Goal: Task Accomplishment & Management: Manage account settings

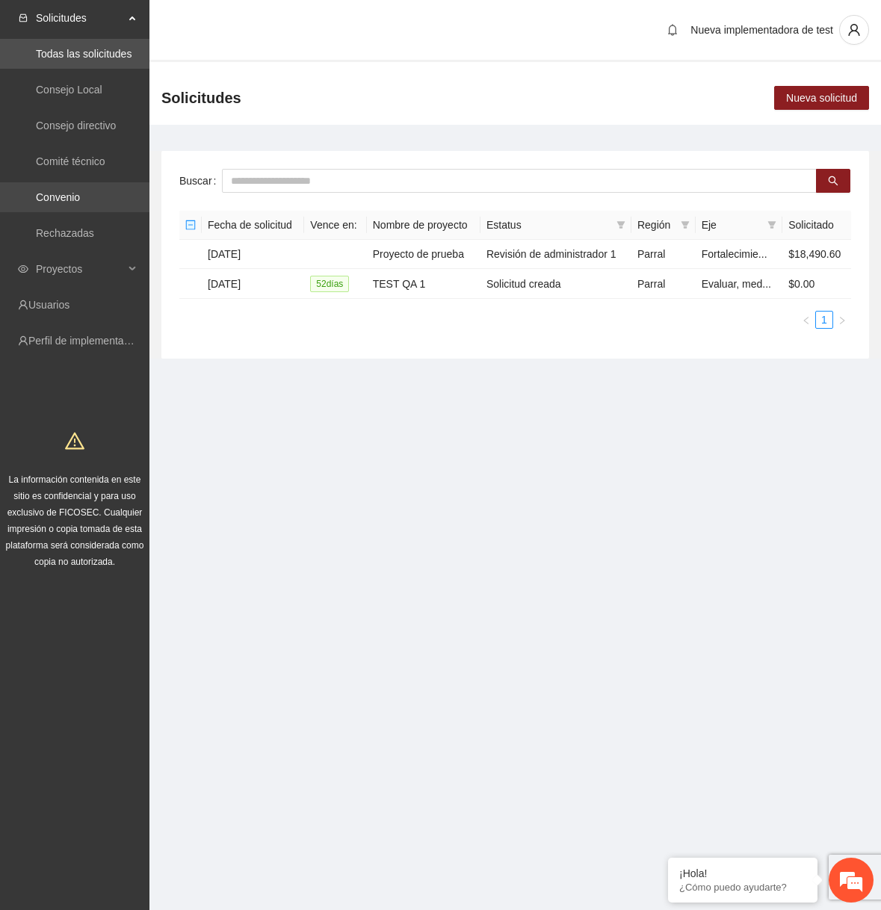
click at [78, 203] on link "Convenio" at bounding box center [58, 197] width 44 height 12
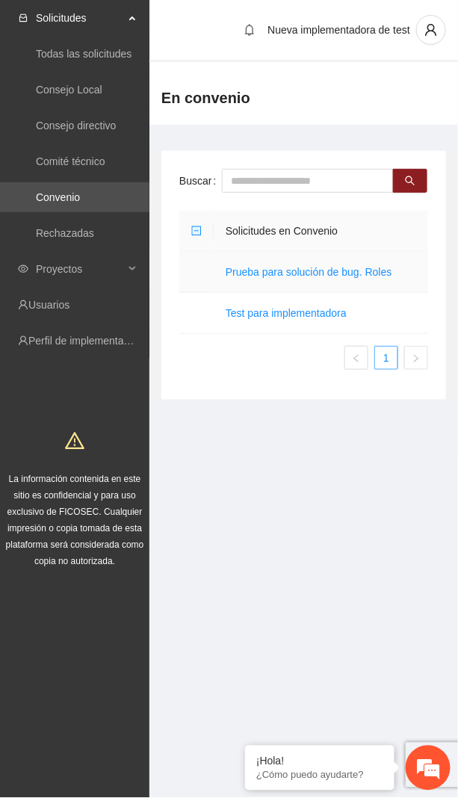
click at [288, 281] on td "Prueba para solución de bug. Roles" at bounding box center [321, 272] width 215 height 41
click at [291, 278] on td "Prueba para solución de bug. Roles" at bounding box center [321, 272] width 215 height 41
click at [296, 276] on link "Prueba para solución de bug. Roles" at bounding box center [309, 272] width 167 height 12
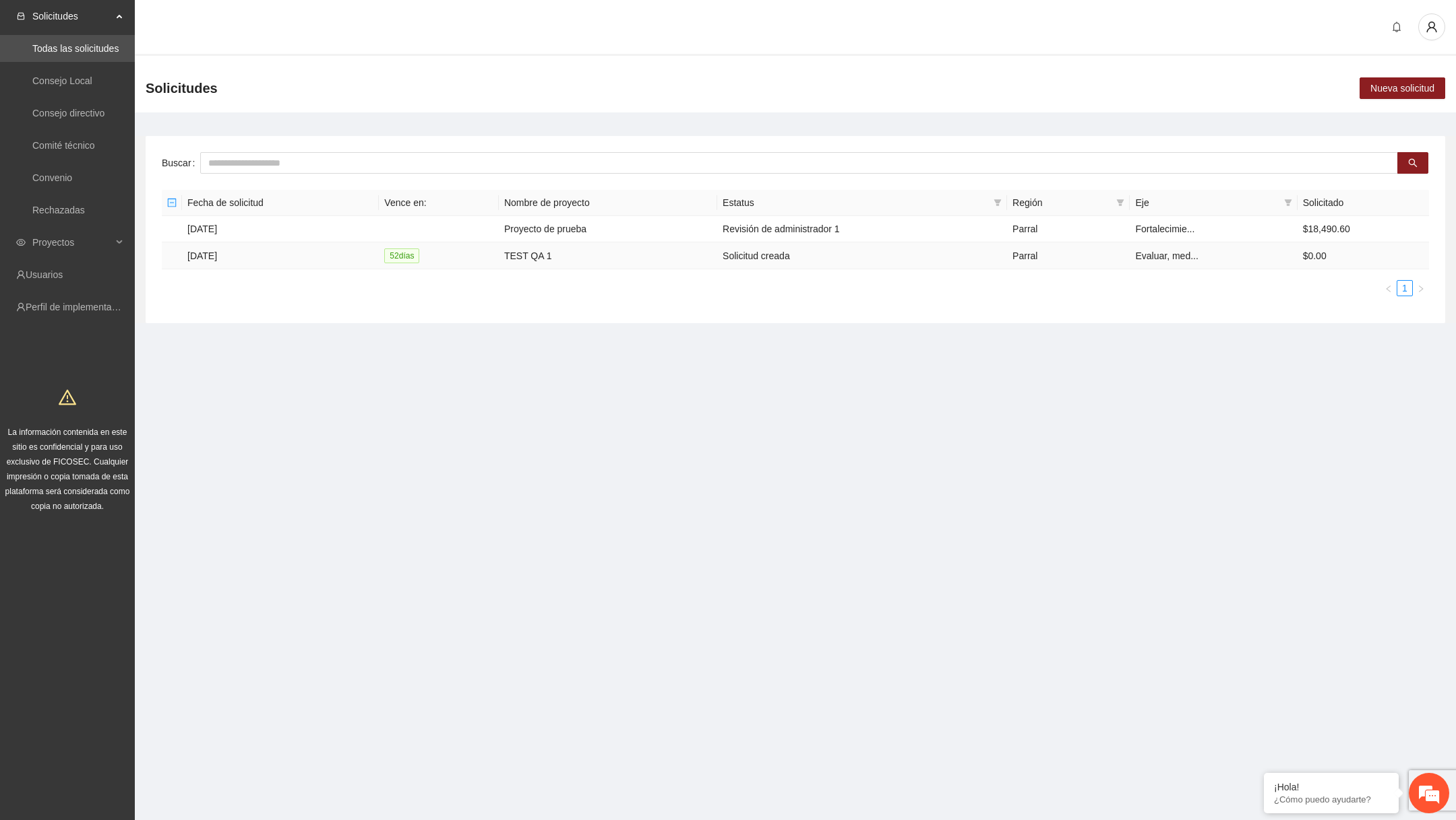
click at [481, 254] on td "52 día s" at bounding box center [438, 256] width 120 height 27
